Goal: Transaction & Acquisition: Purchase product/service

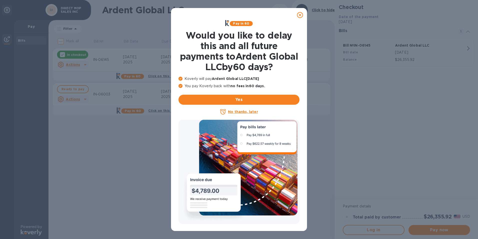
click at [242, 111] on u "No thanks, later" at bounding box center [243, 112] width 30 height 4
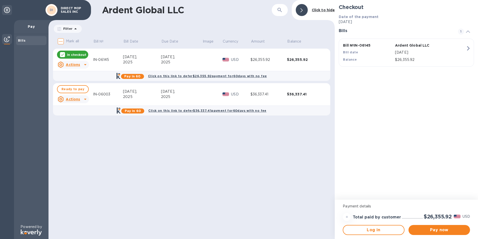
click at [61, 55] on icon at bounding box center [63, 55] width 4 height 4
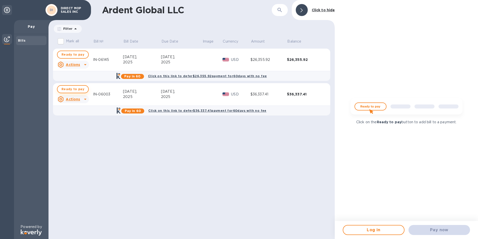
click at [68, 89] on span "Ready to pay" at bounding box center [73, 89] width 23 height 6
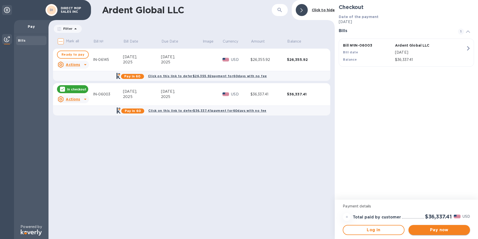
click at [444, 230] on span "Pay now" at bounding box center [440, 230] width 54 height 6
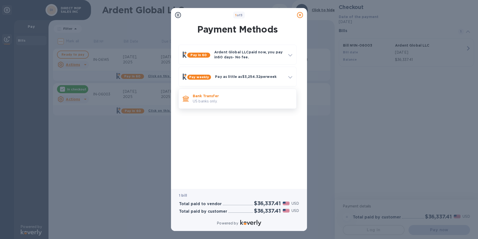
click at [223, 99] on p "US banks only." at bounding box center [243, 101] width 100 height 5
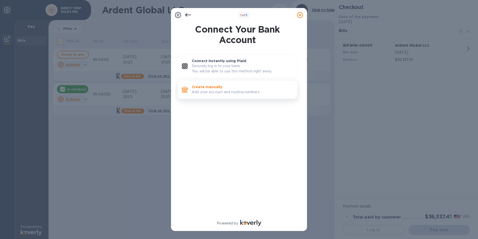
click at [231, 89] on p "Create manually" at bounding box center [243, 86] width 102 height 5
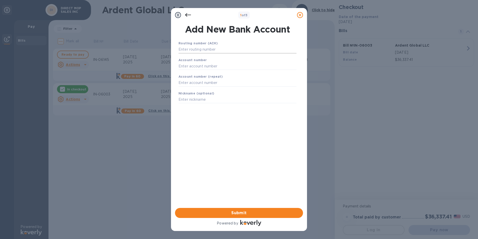
click at [219, 49] on input "text" at bounding box center [238, 50] width 118 height 8
type input "101000695"
click at [213, 74] on input "text" at bounding box center [238, 73] width 118 height 8
type input "9871876217"
click at [223, 89] on input "text" at bounding box center [238, 89] width 118 height 8
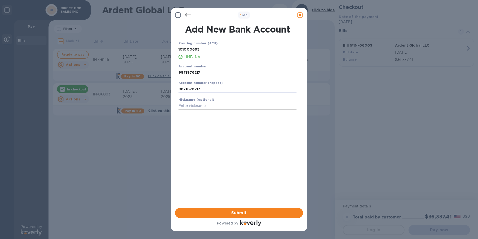
type input "9871876217"
click at [222, 106] on input "text" at bounding box center [238, 106] width 118 height 8
type input "Savings"
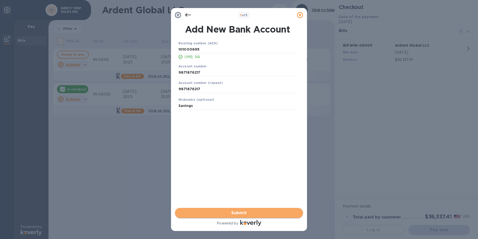
click at [240, 210] on span "Submit" at bounding box center [239, 213] width 120 height 6
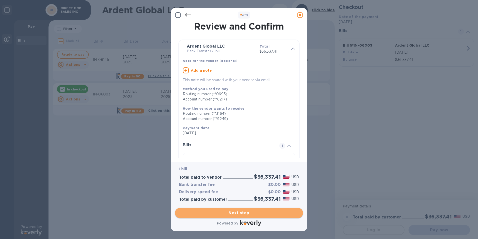
click at [246, 213] on span "Next step" at bounding box center [239, 213] width 120 height 6
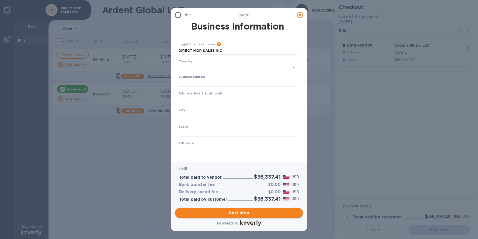
type input "[GEOGRAPHIC_DATA]"
click at [241, 82] on input "Business address" at bounding box center [238, 82] width 118 height 8
type input "[STREET_ADDRESS][PERSON_NAME]"
type input "[PERSON_NAME]"
type input "KS"
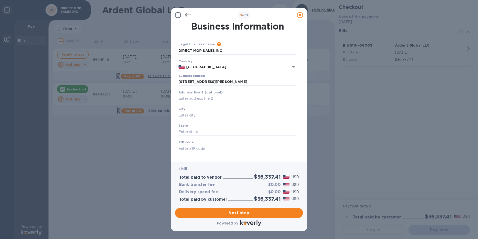
type input "66002"
click at [243, 213] on span "Next step" at bounding box center [239, 213] width 120 height 6
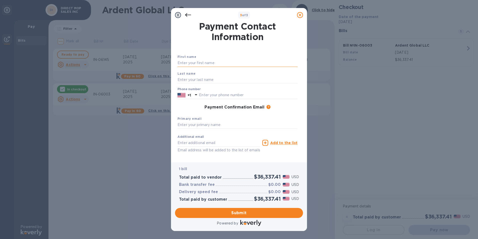
click at [213, 63] on input "text" at bounding box center [238, 63] width 120 height 8
type input "[PERSON_NAME]"
type input "Julo"
type input "9133701976"
type input "[EMAIL_ADDRESS][DOMAIN_NAME]"
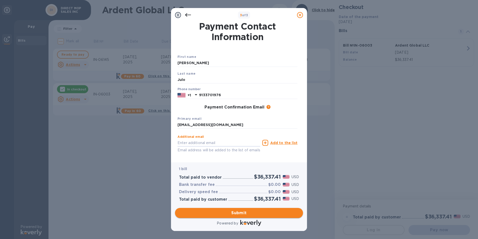
click at [250, 213] on span "Submit" at bounding box center [239, 213] width 120 height 6
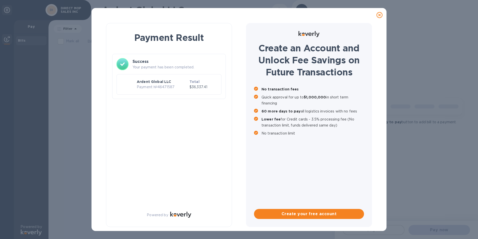
checkbox input "true"
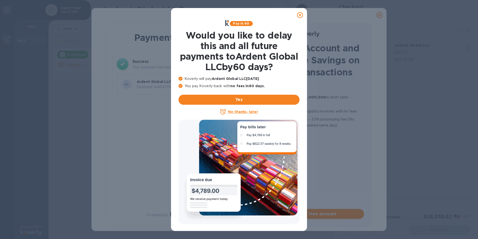
click at [252, 112] on u "No thanks, later" at bounding box center [243, 112] width 30 height 4
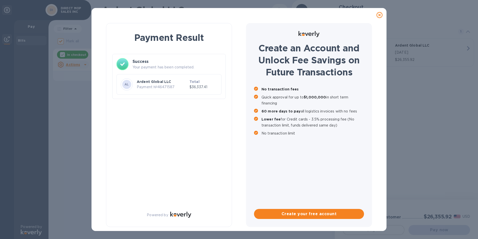
click at [379, 16] on icon at bounding box center [380, 15] width 6 height 6
